Goal: Information Seeking & Learning: Learn about a topic

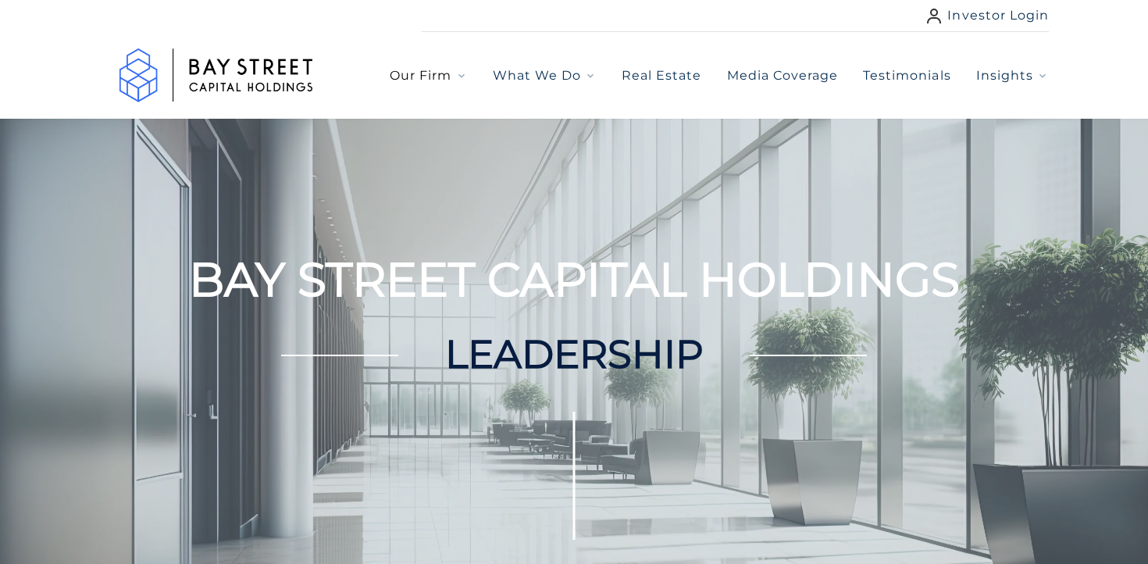
click at [437, 79] on span "Our Firm" at bounding box center [421, 75] width 62 height 19
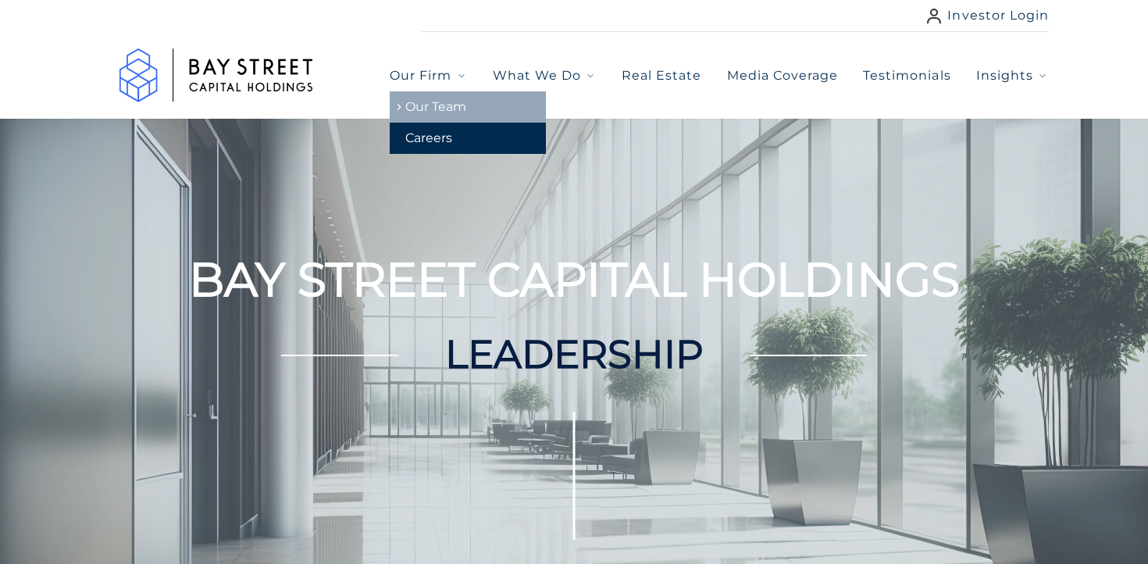
click at [446, 100] on link "Our Team" at bounding box center [468, 106] width 156 height 31
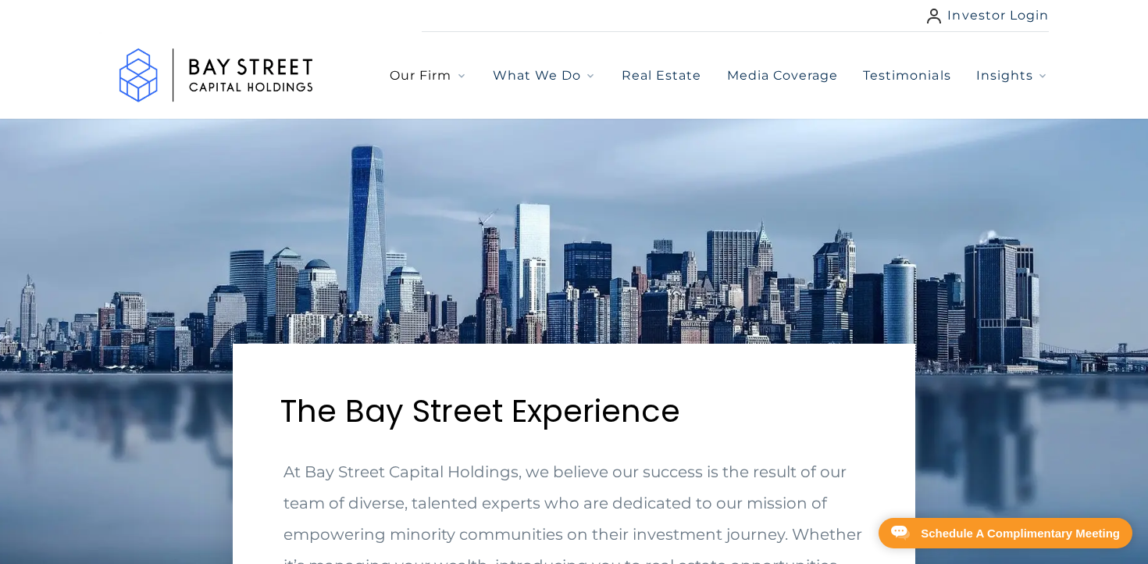
click at [459, 83] on button "Our Firm" at bounding box center [428, 75] width 77 height 19
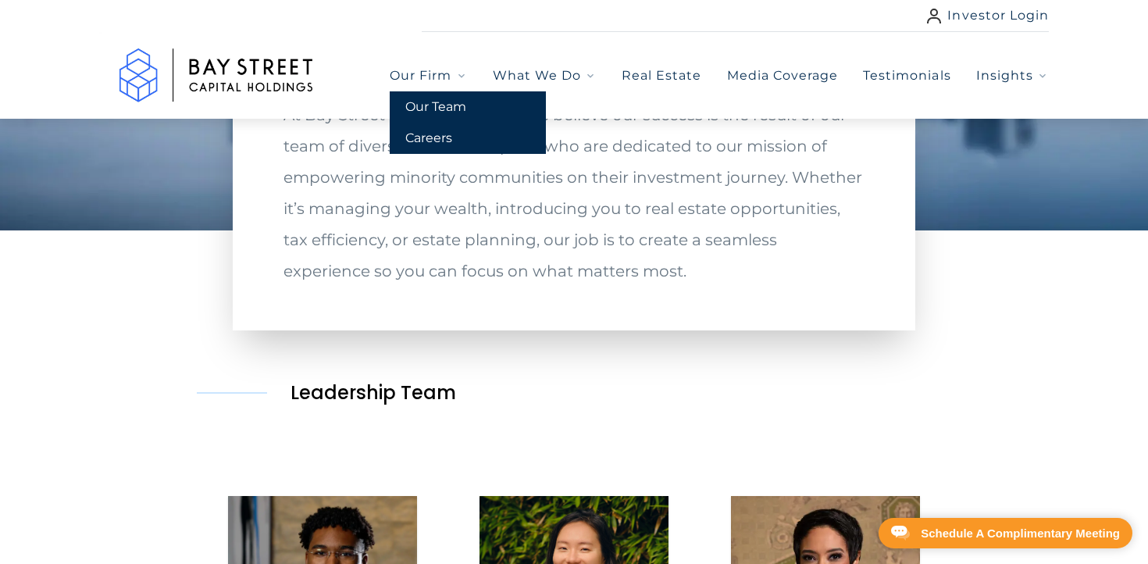
click at [208, 343] on h2 "Leadership Team" at bounding box center [422, 393] width 450 height 144
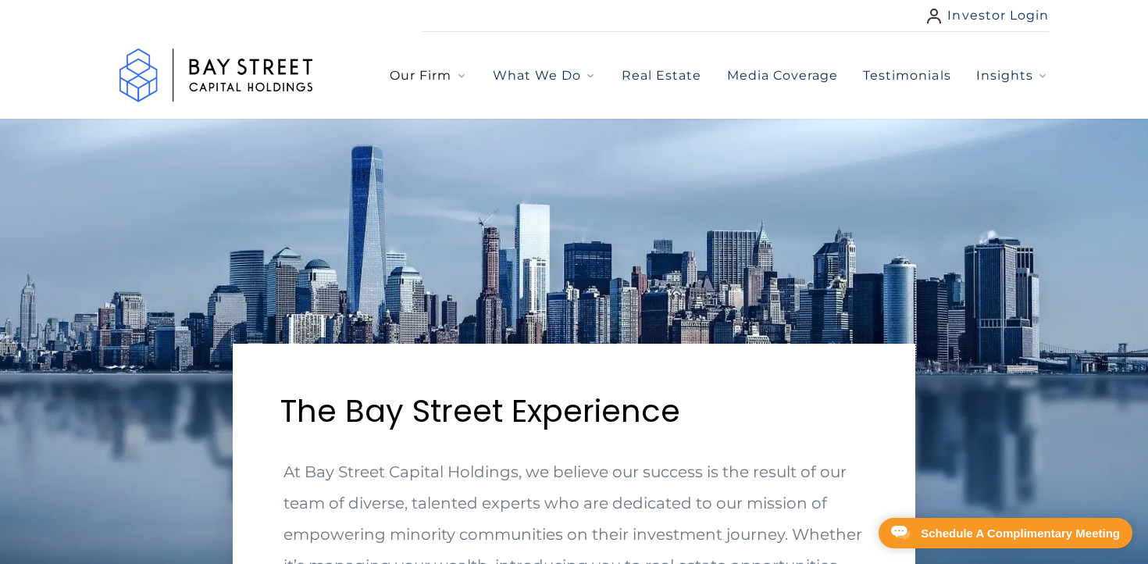
click at [455, 75] on button "Our Firm" at bounding box center [428, 75] width 77 height 19
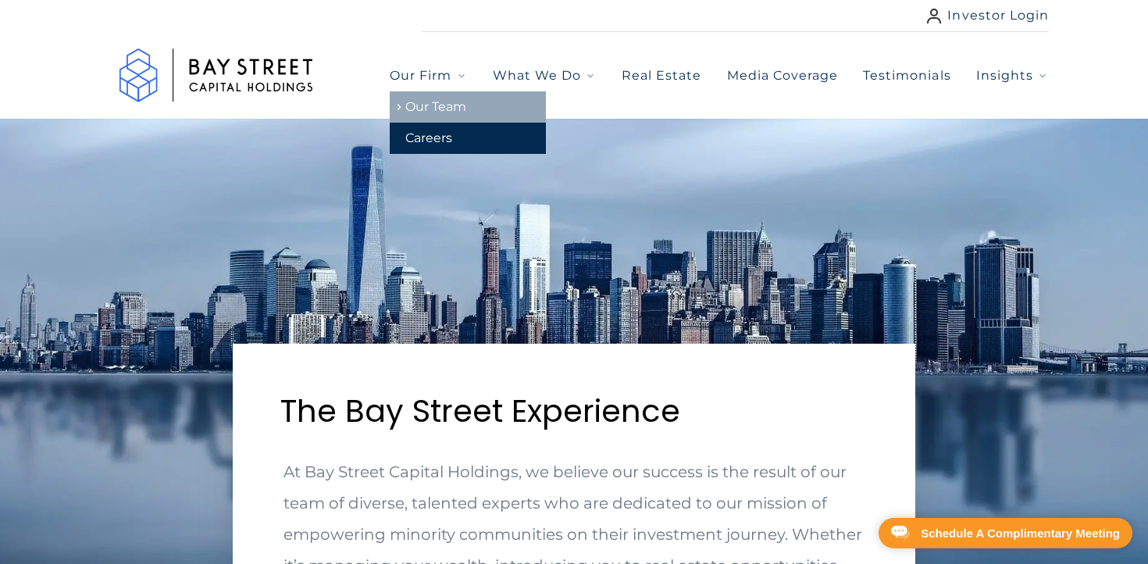
click at [441, 107] on link "Our Team" at bounding box center [468, 106] width 156 height 31
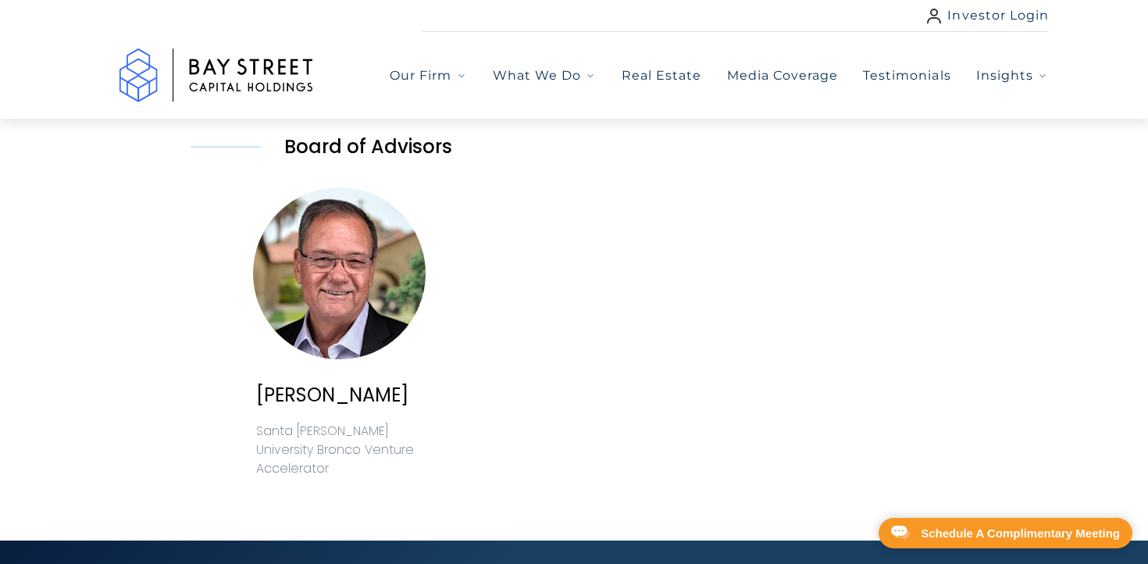
scroll to position [2056, 0]
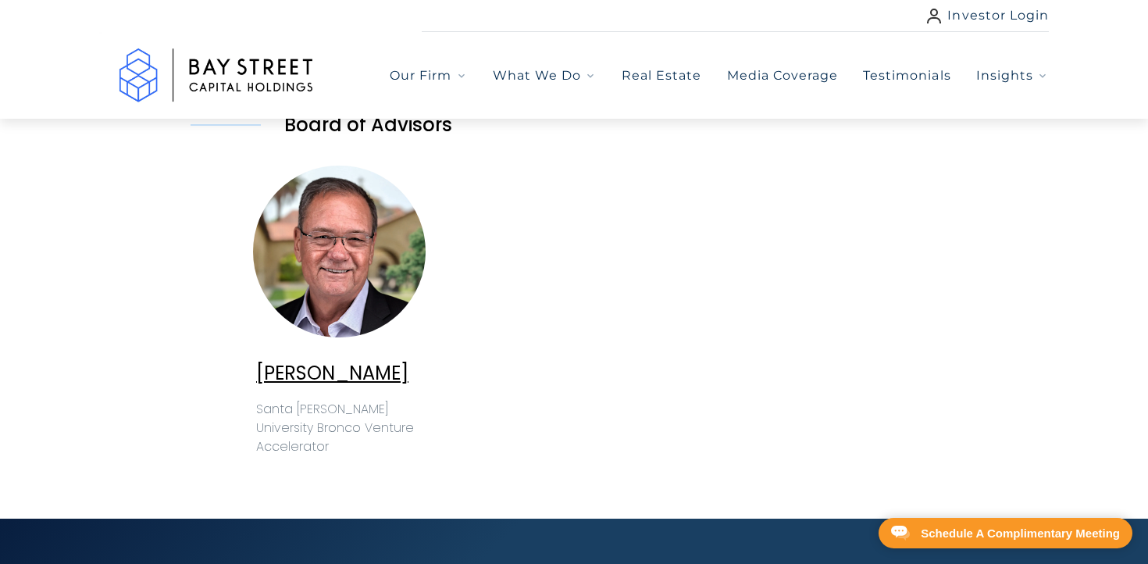
click at [304, 366] on span "Michael Kovalich" at bounding box center [332, 373] width 152 height 26
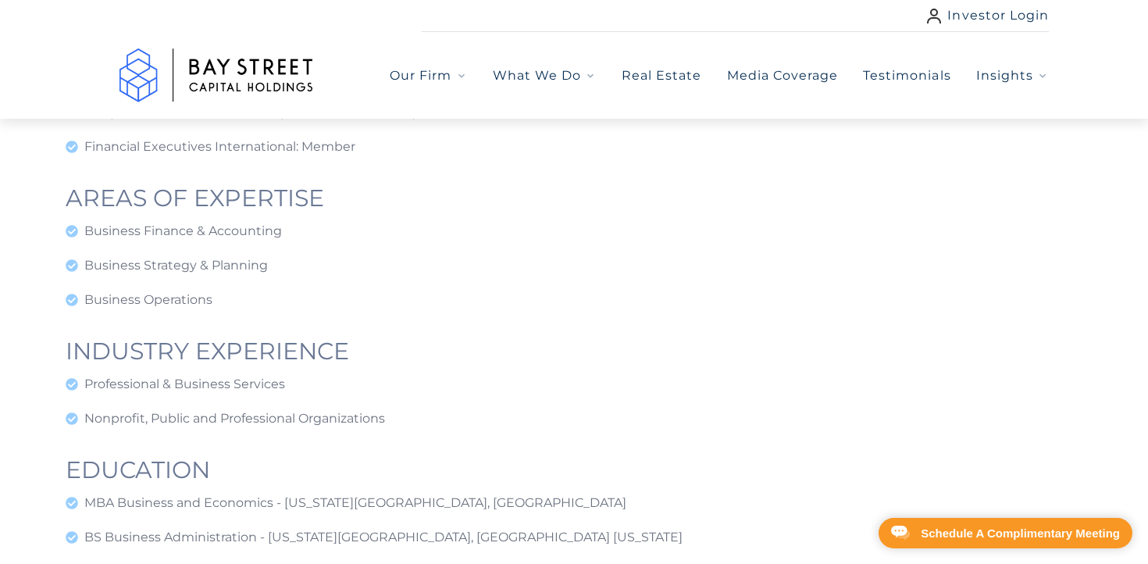
scroll to position [1773, 0]
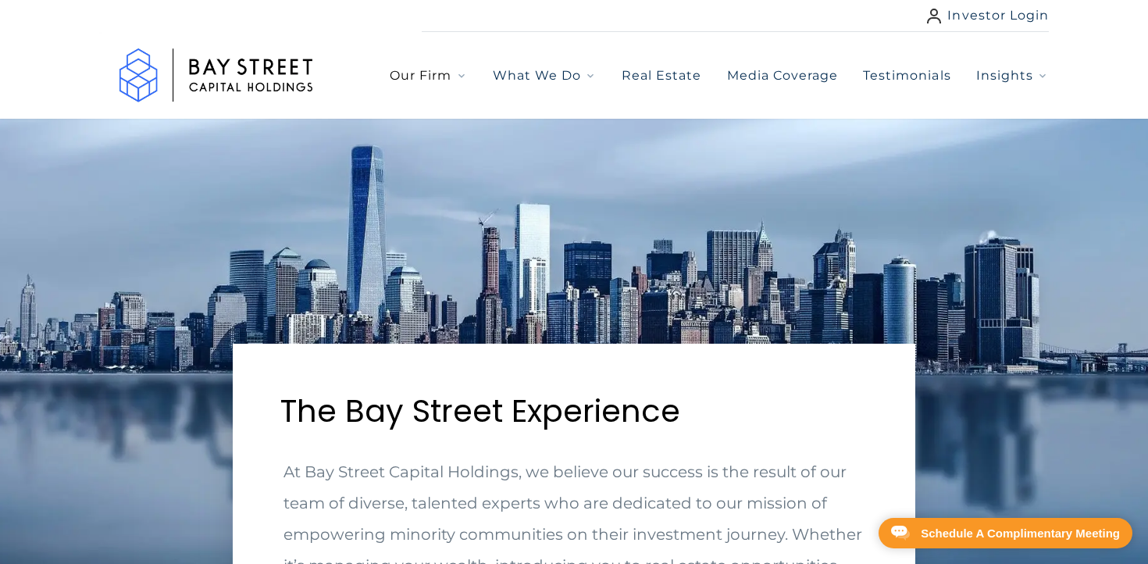
click at [465, 71] on icon "button" at bounding box center [461, 75] width 12 height 12
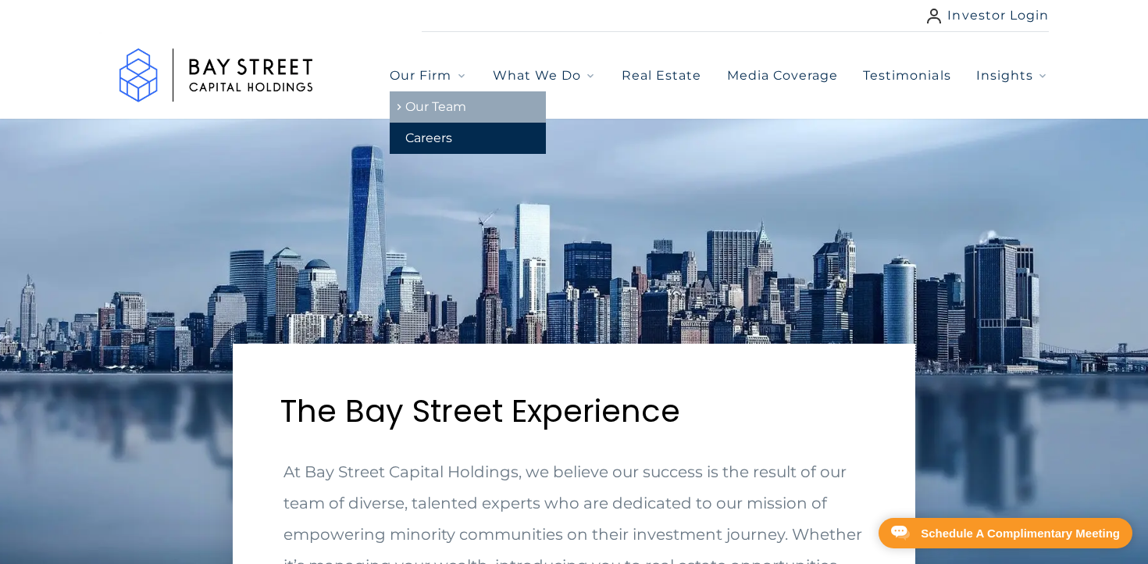
click at [440, 105] on link "Our Team" at bounding box center [468, 106] width 156 height 31
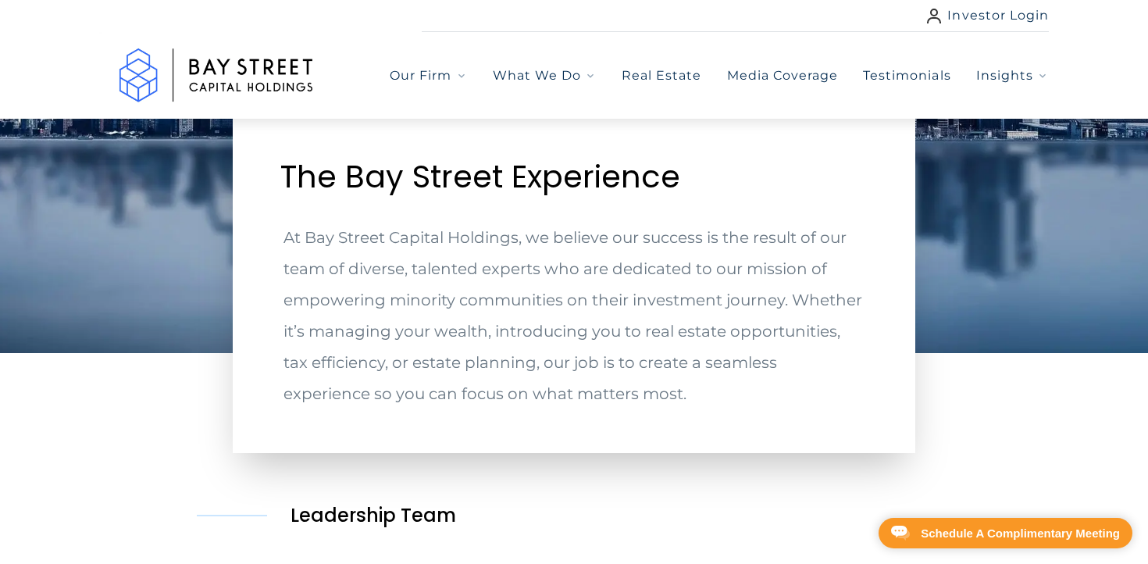
scroll to position [236, 0]
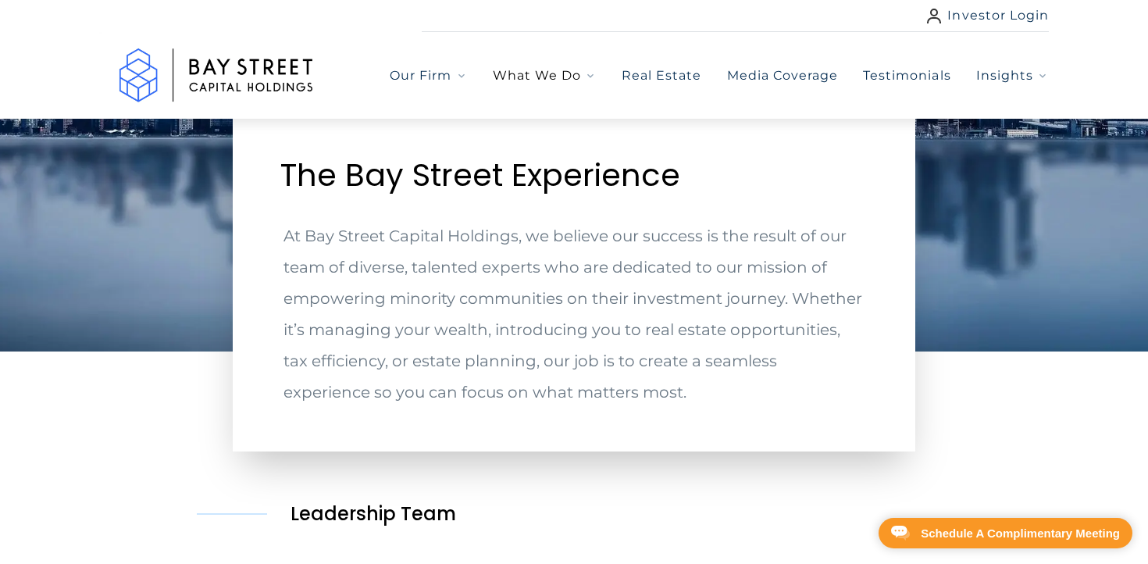
click at [555, 76] on span "What We Do" at bounding box center [537, 75] width 88 height 19
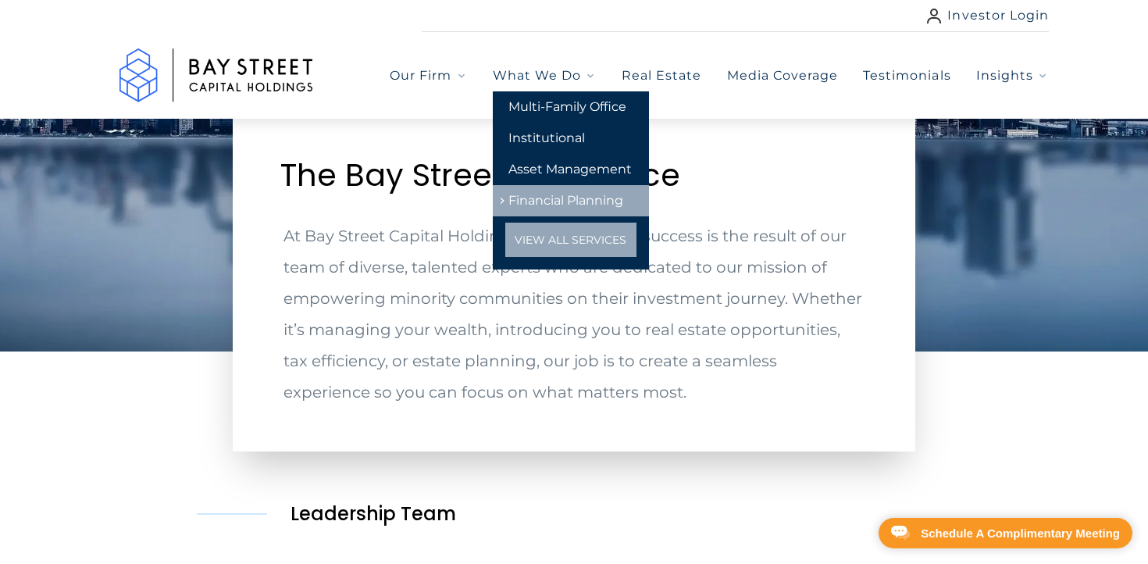
click at [559, 191] on link "Financial Planning" at bounding box center [571, 200] width 156 height 31
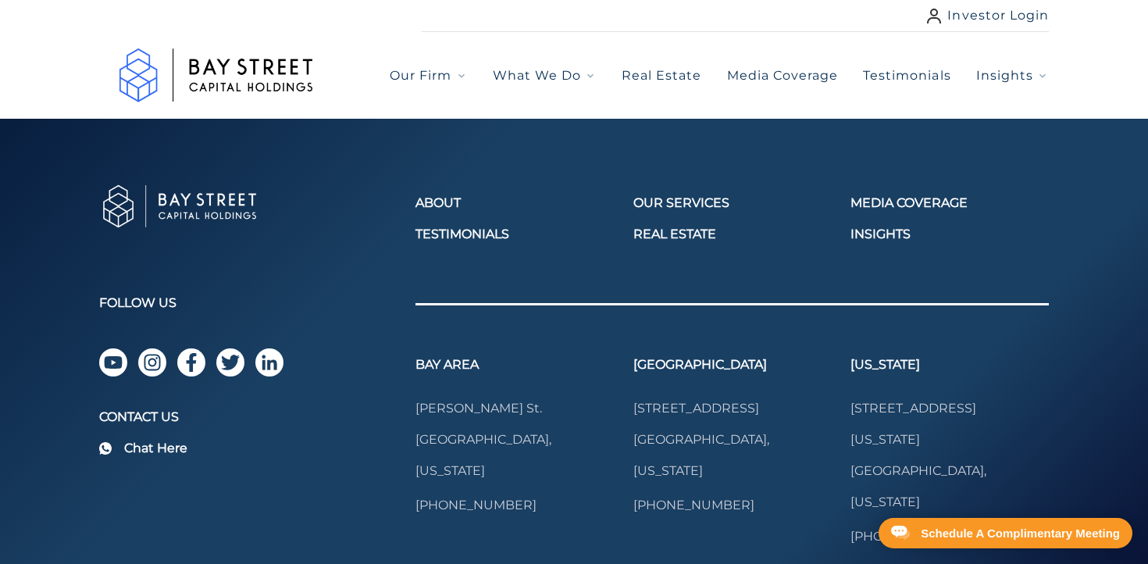
select select "***"
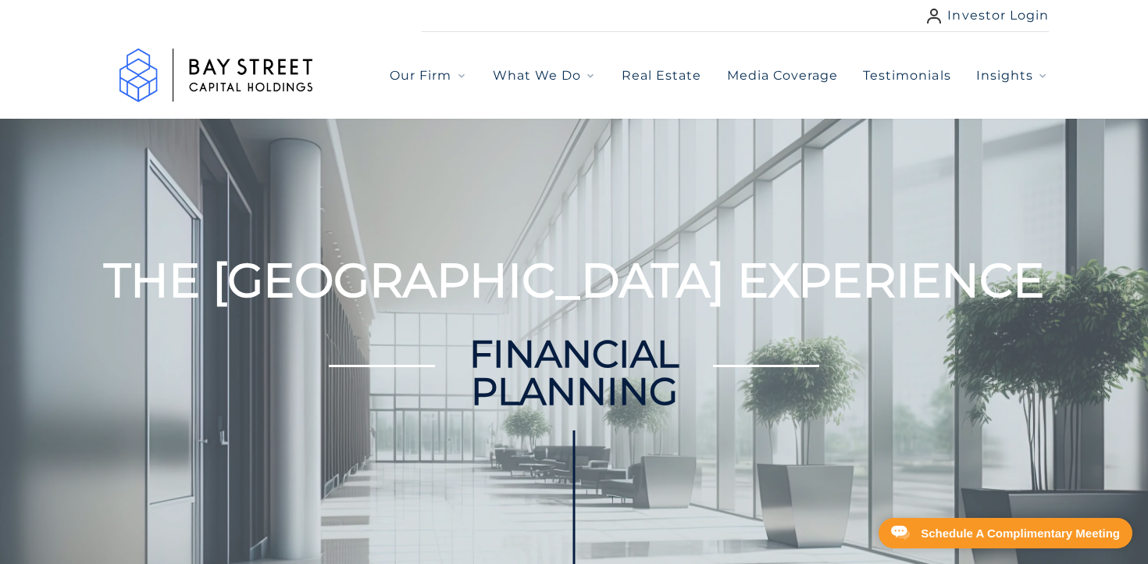
click at [601, 79] on div "Our Firm What We Do Real Estate Media Coverage Testimonials Insights" at bounding box center [719, 75] width 659 height 19
click at [579, 73] on span "What We Do" at bounding box center [537, 75] width 88 height 19
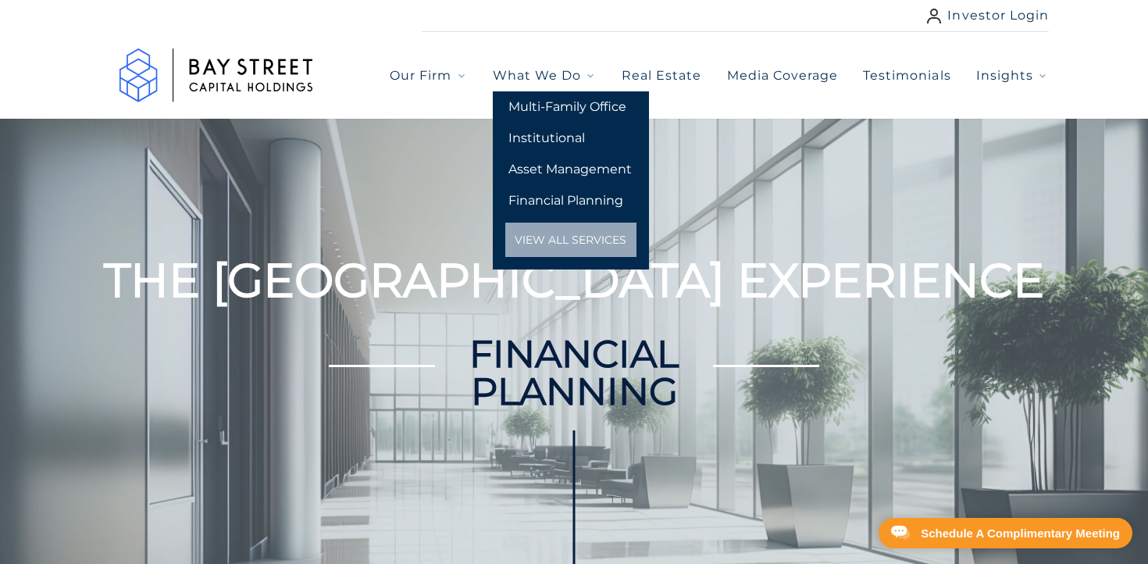
click at [423, 232] on h1 "THE [GEOGRAPHIC_DATA] EXPERIENCE" at bounding box center [574, 265] width 940 height 78
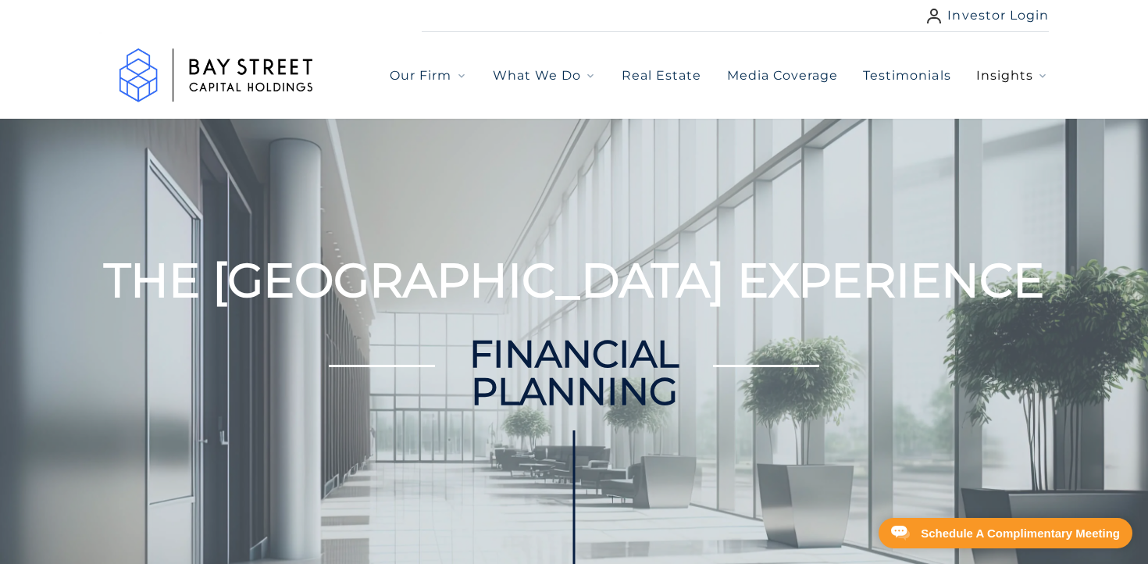
click at [1015, 78] on span "Insights" at bounding box center [1004, 75] width 57 height 19
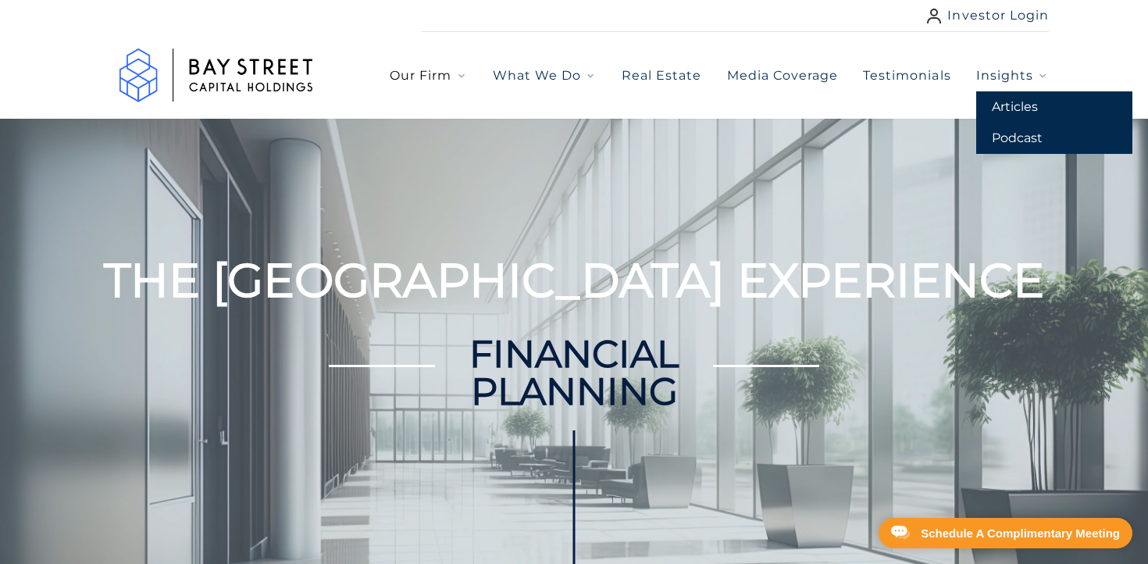
click at [441, 84] on span "Our Firm" at bounding box center [421, 75] width 62 height 19
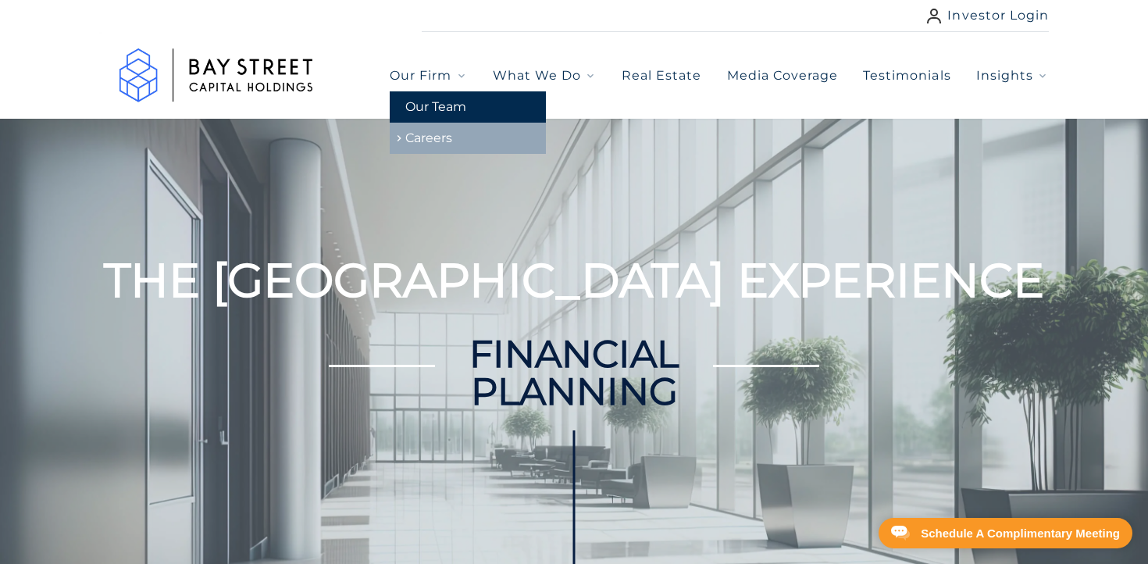
click at [442, 134] on link "Careers" at bounding box center [468, 138] width 156 height 31
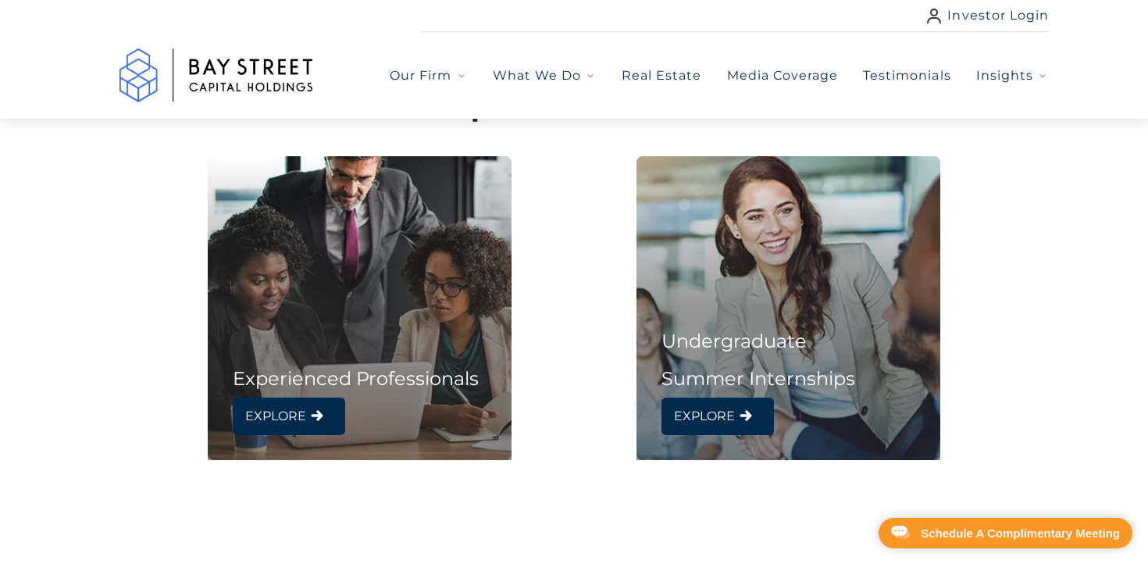
scroll to position [737, 0]
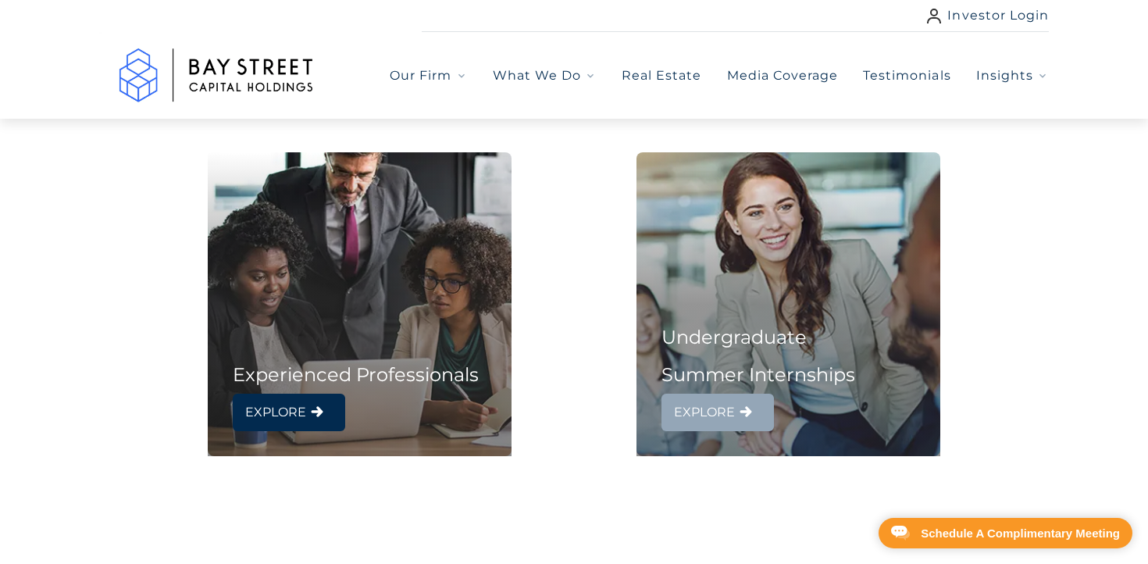
click at [671, 404] on link "EXPLORE" at bounding box center [717, 412] width 112 height 37
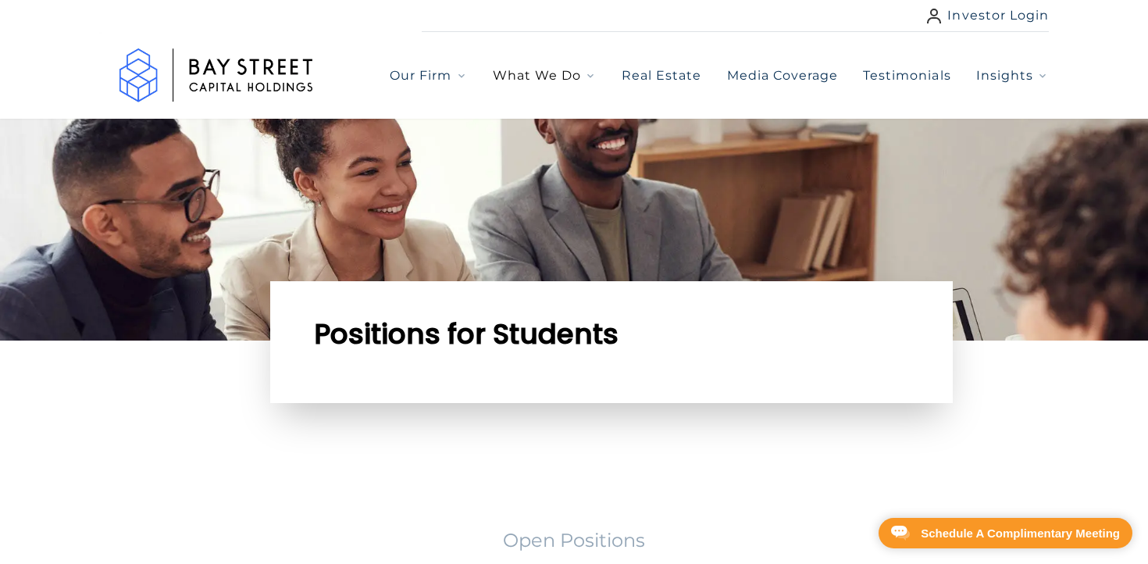
click at [537, 84] on span "What We Do" at bounding box center [537, 75] width 88 height 19
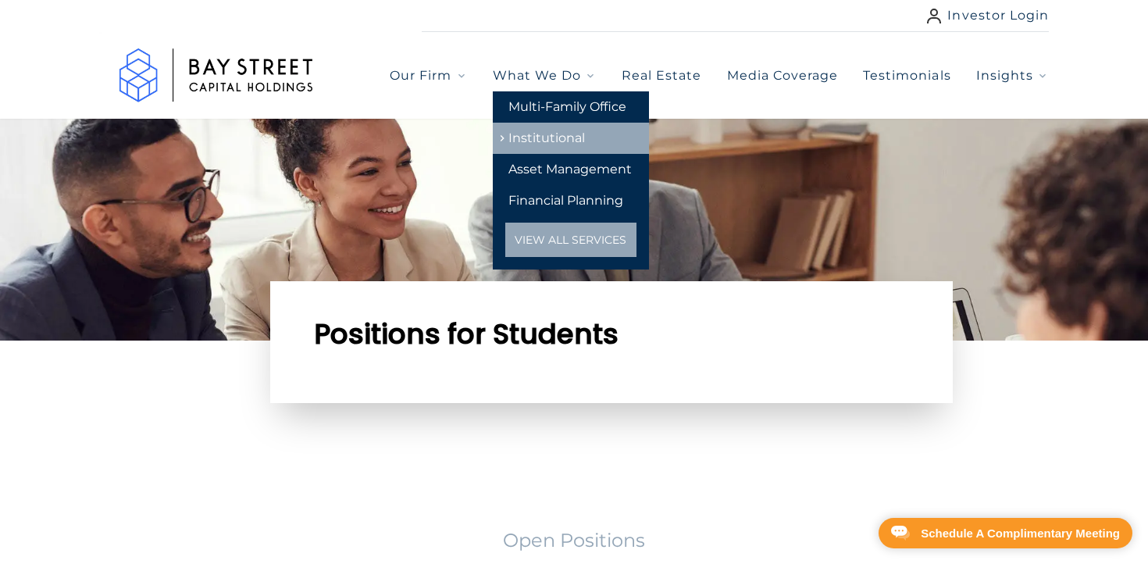
click at [542, 124] on link "Institutional" at bounding box center [571, 138] width 156 height 31
select select "***"
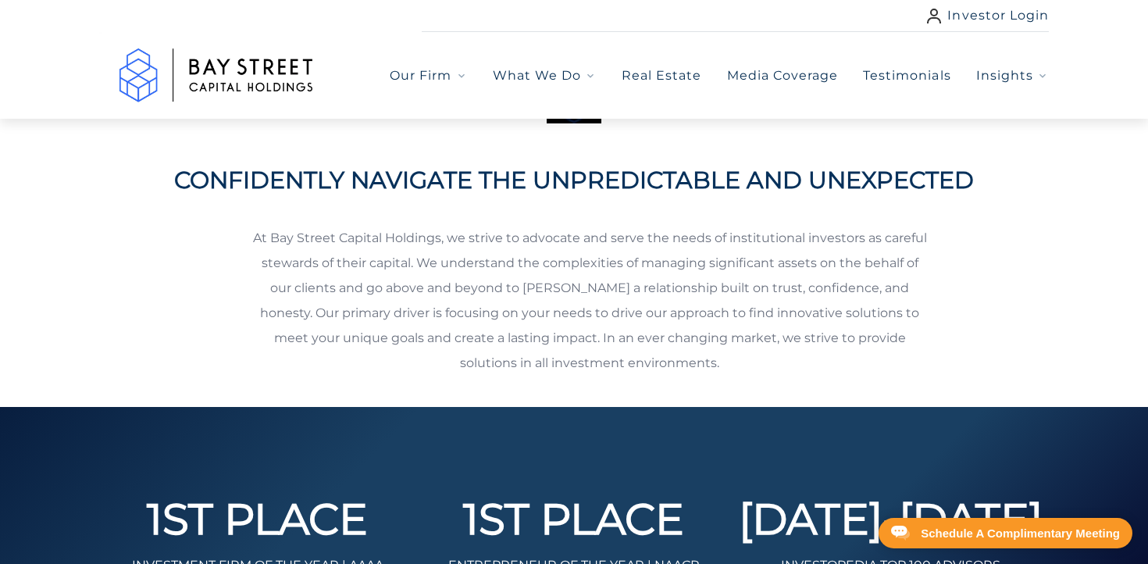
scroll to position [648, 0]
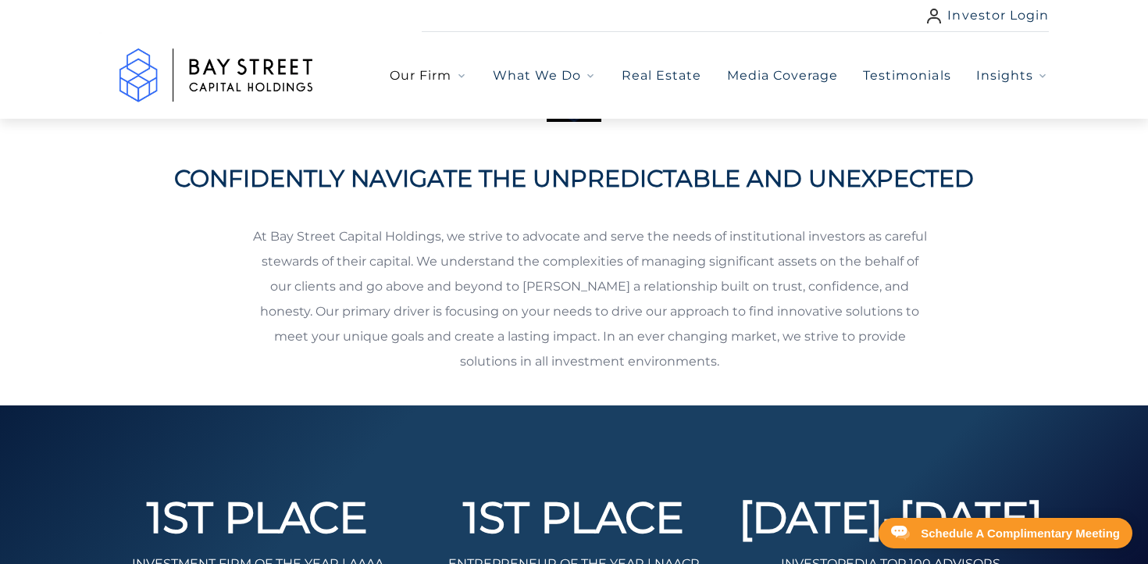
click at [465, 73] on icon "button" at bounding box center [461, 75] width 12 height 12
